Goal: Task Accomplishment & Management: Manage account settings

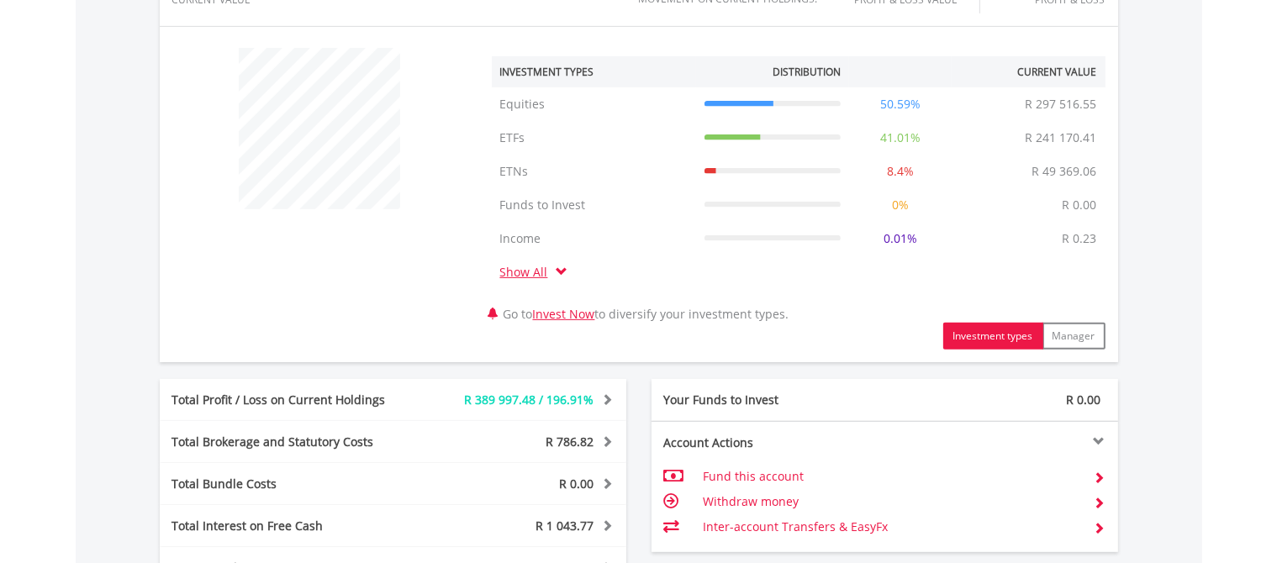
scroll to position [992, 0]
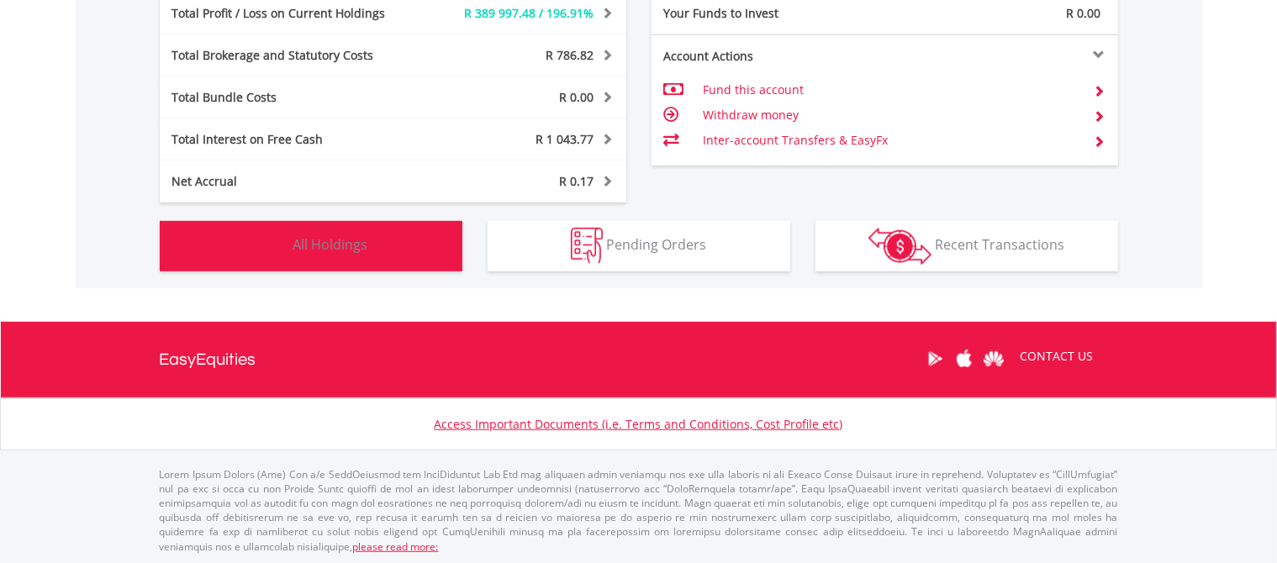
click at [389, 260] on button "Holdings All Holdings" at bounding box center [311, 246] width 303 height 50
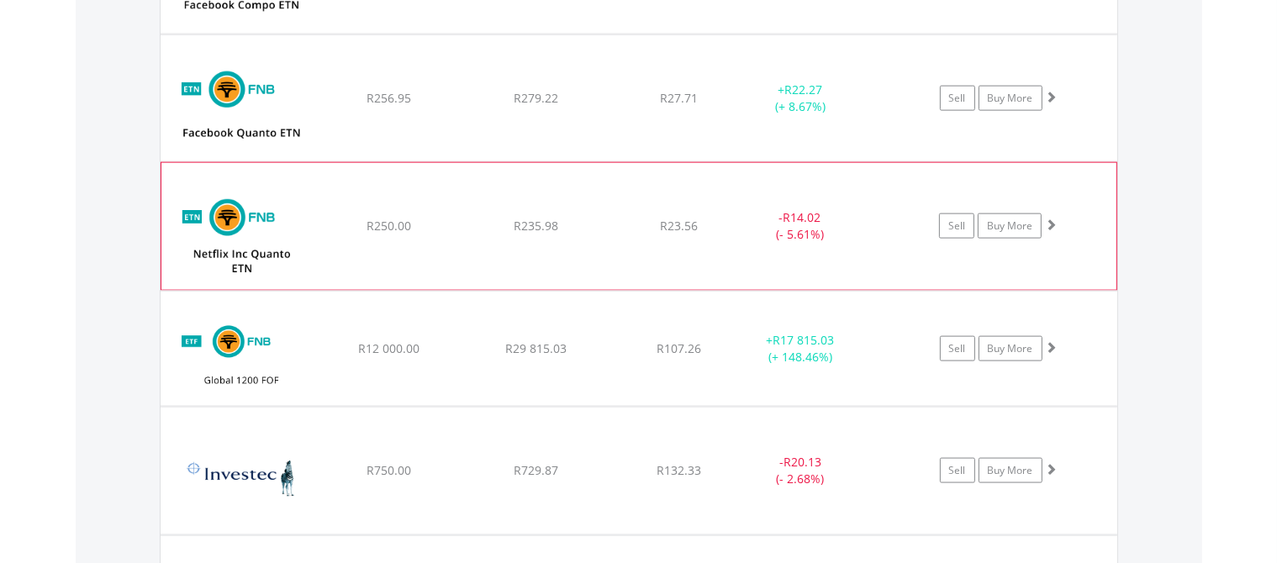
scroll to position [2725, 0]
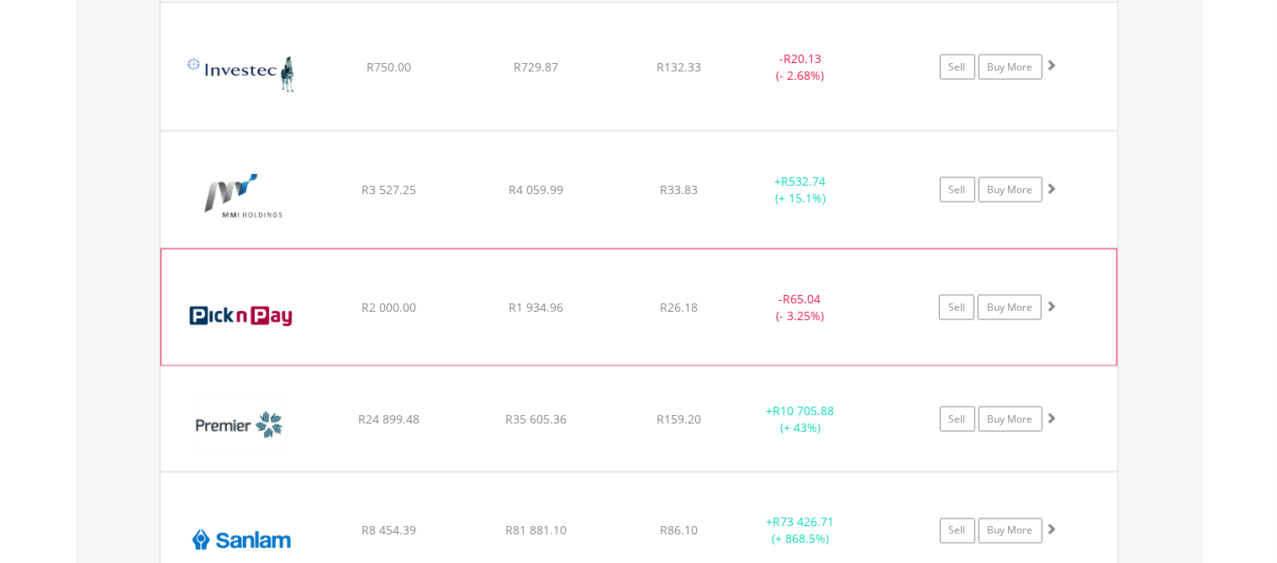
click at [428, 285] on div "﻿ Pick n Pay Stores Limited R2 000.00 R1 934.96 R26.18 - R65.04 (- 3.25%) Sell …" at bounding box center [638, 308] width 955 height 116
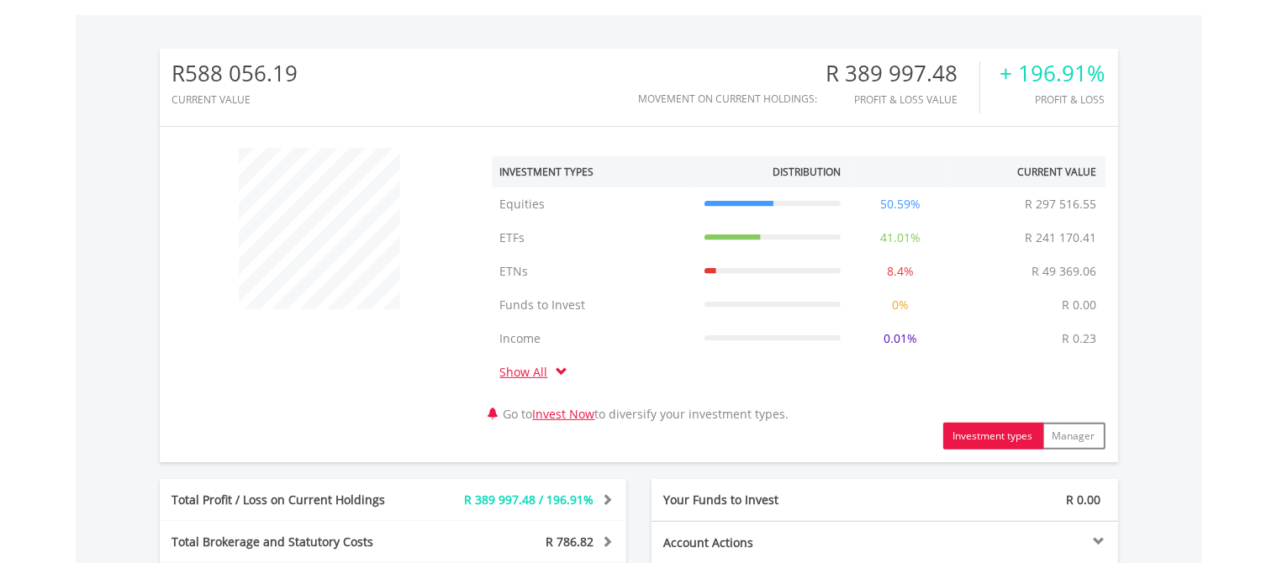
scroll to position [102, 0]
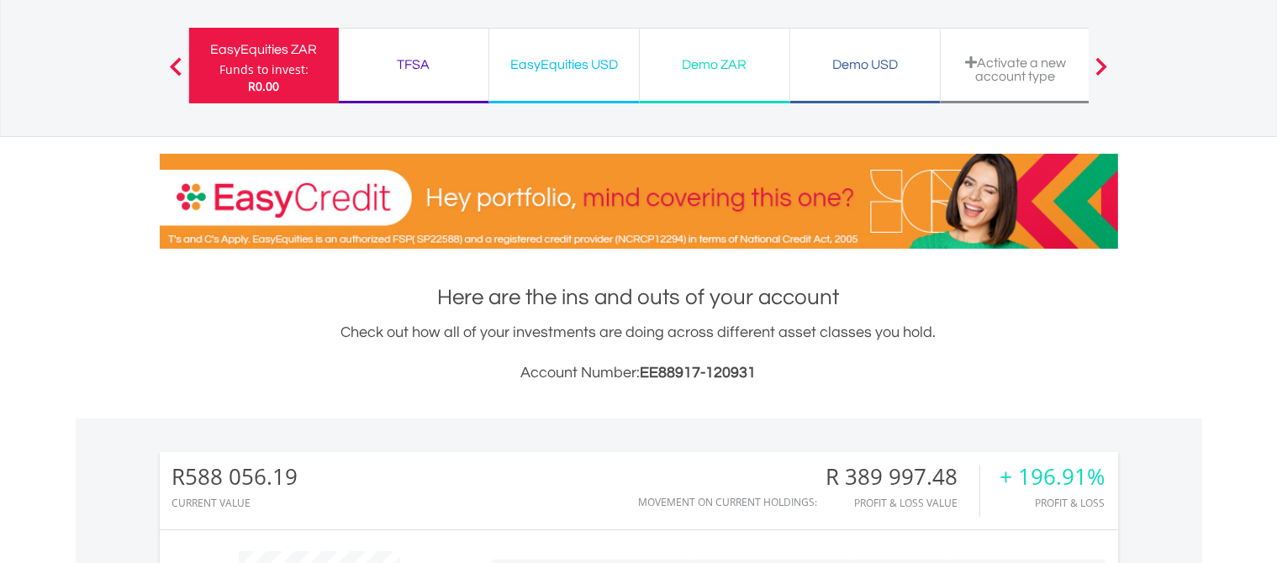
click at [586, 60] on div "EasyEquities USD" at bounding box center [563, 65] width 129 height 24
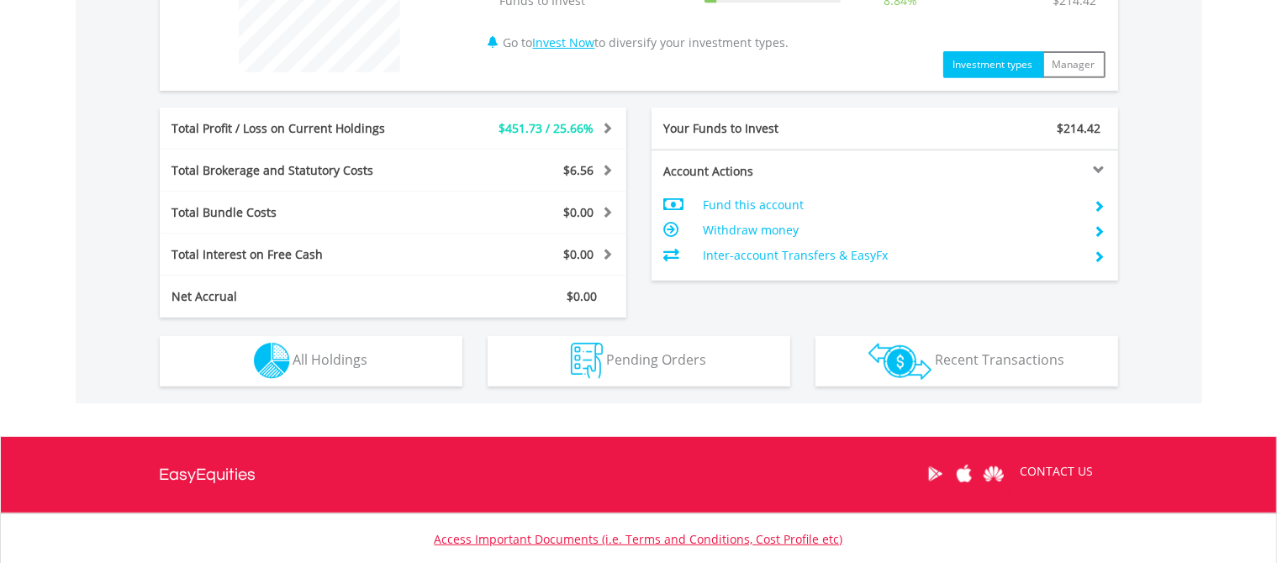
scroll to position [858, 0]
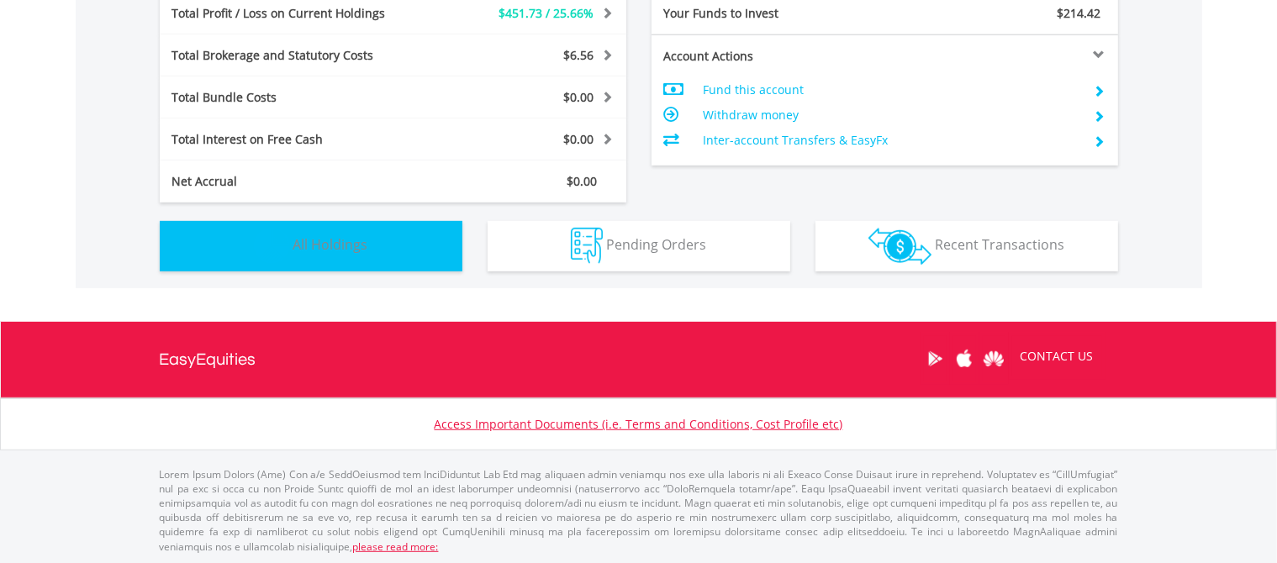
click at [318, 231] on button "Holdings All Holdings" at bounding box center [311, 246] width 303 height 50
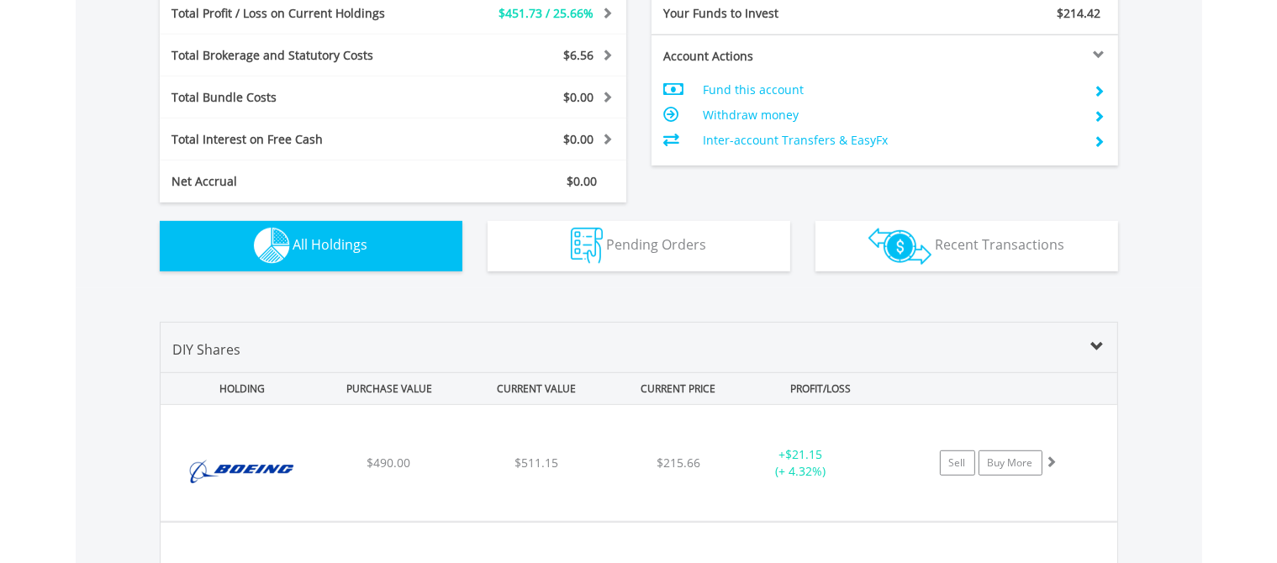
scroll to position [1177, 0]
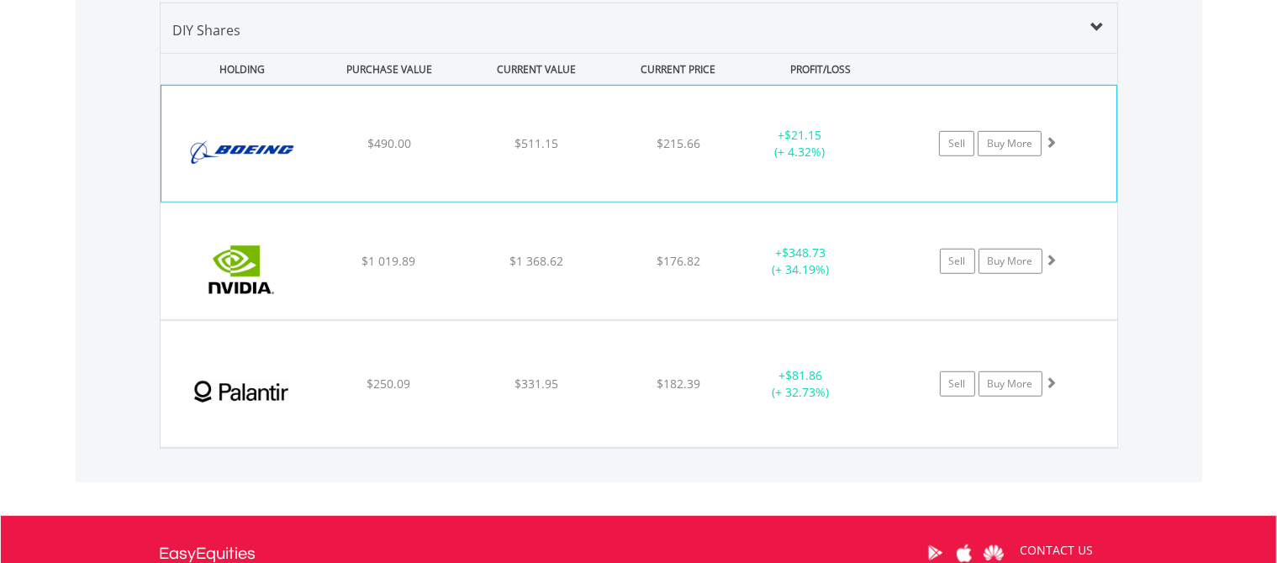
click at [301, 173] on img at bounding box center [242, 152] width 145 height 91
